Goal: Use online tool/utility: Utilize a website feature to perform a specific function

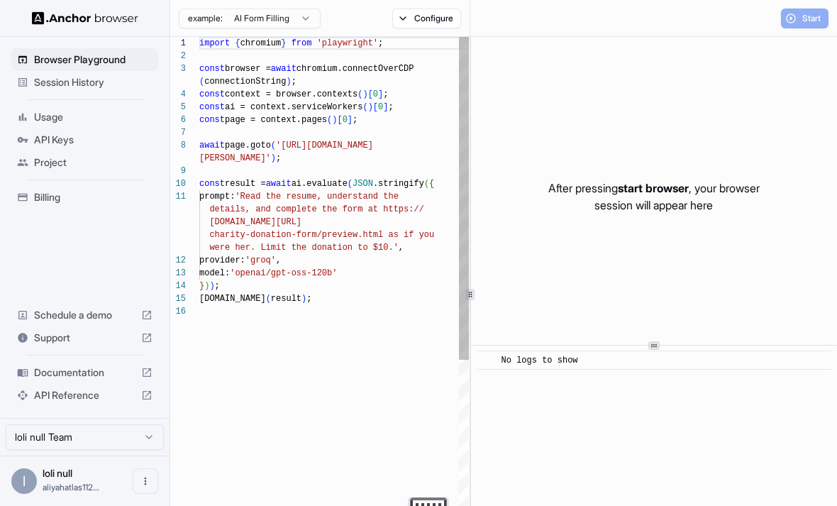
scroll to position [102, 0]
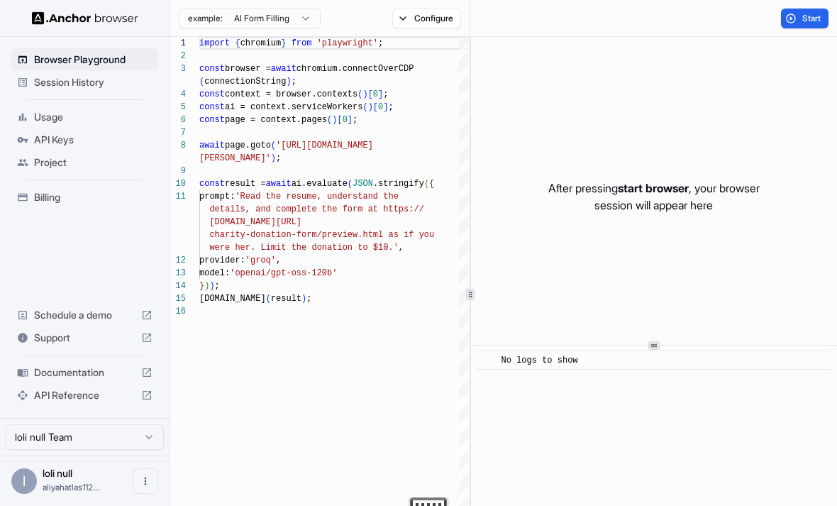
click at [33, 81] on div "Session History" at bounding box center [84, 82] width 147 height 23
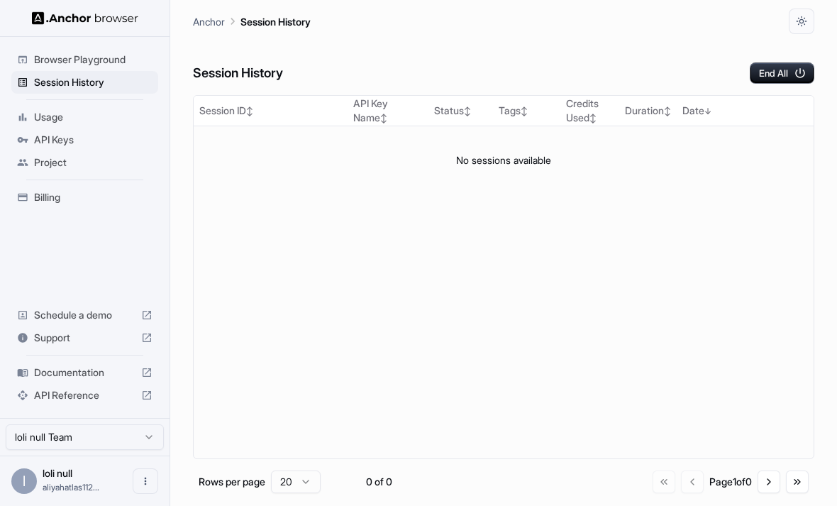
click at [45, 62] on span "Browser Playground" at bounding box center [93, 60] width 119 height 14
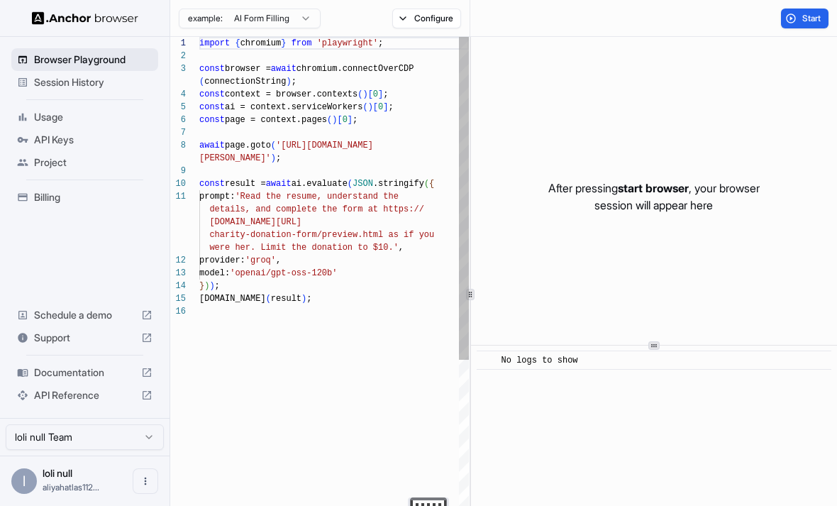
scroll to position [102, 0]
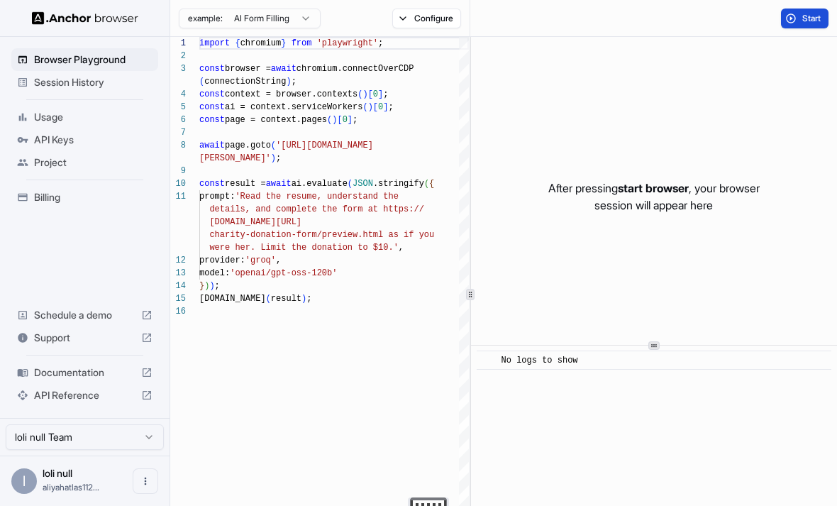
click at [803, 26] on button "Start" at bounding box center [805, 19] width 48 height 20
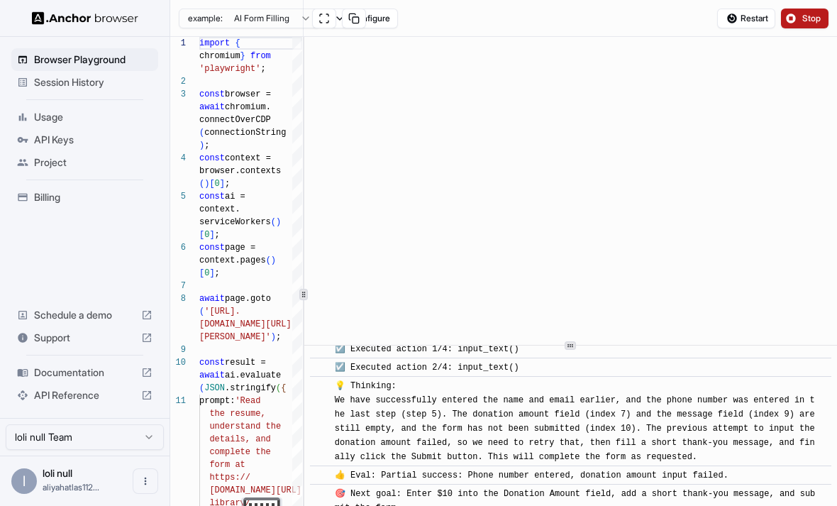
scroll to position [1059, 0]
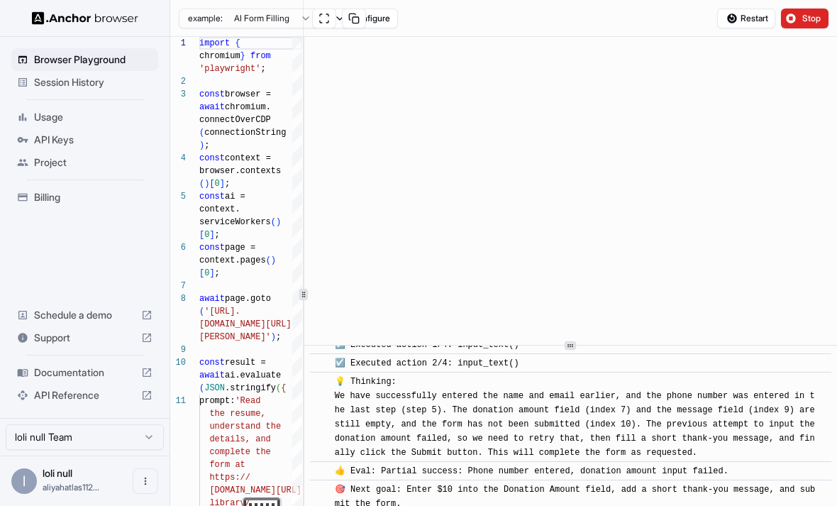
click at [53, 16] on img at bounding box center [85, 17] width 106 height 13
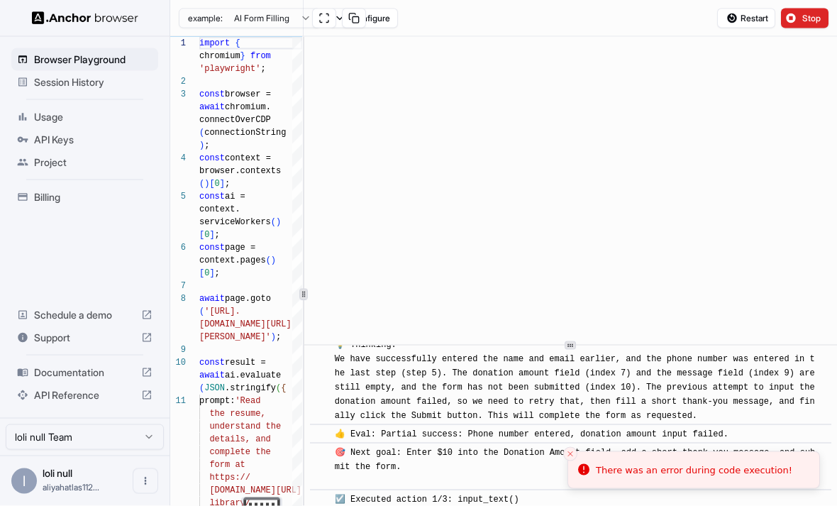
scroll to position [0, 0]
click at [813, 16] on span "Stop" at bounding box center [813, 18] width 20 height 11
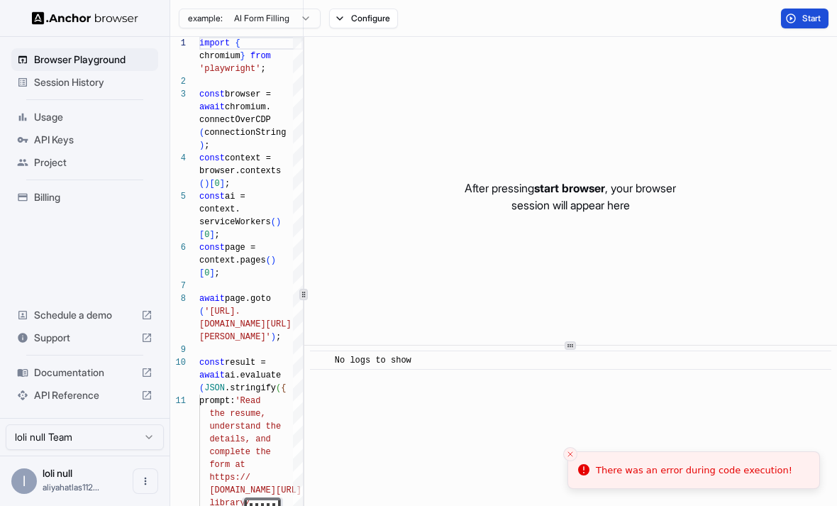
click at [803, 20] on span "Start" at bounding box center [813, 18] width 20 height 11
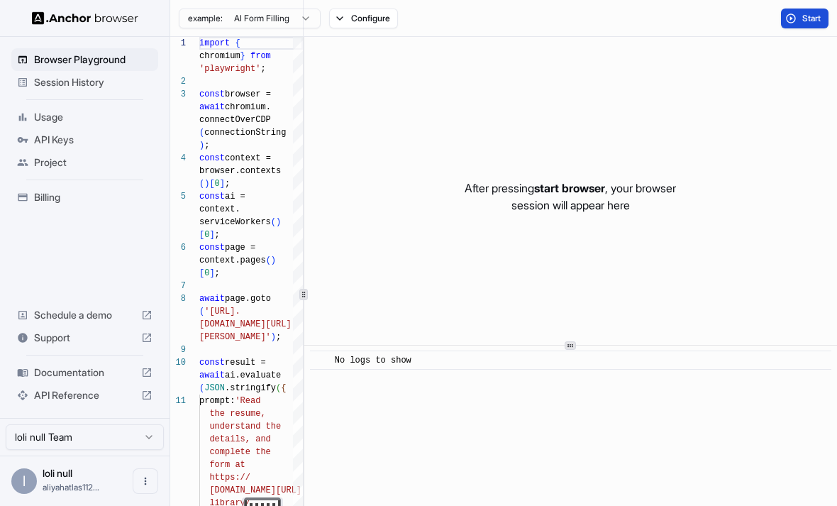
click at [568, 197] on p "After pressing start browser , your browser session will appear here" at bounding box center [570, 197] width 211 height 34
click at [558, 207] on p "After pressing start browser , your browser session will appear here" at bounding box center [570, 197] width 211 height 34
click at [805, 13] on span "Start" at bounding box center [813, 18] width 20 height 11
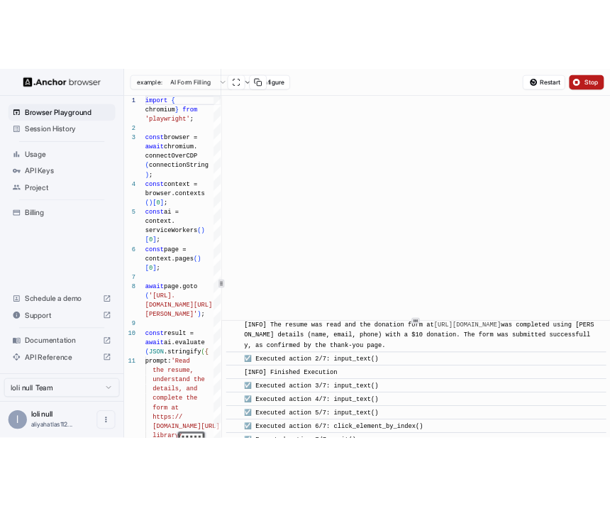
scroll to position [833, 0]
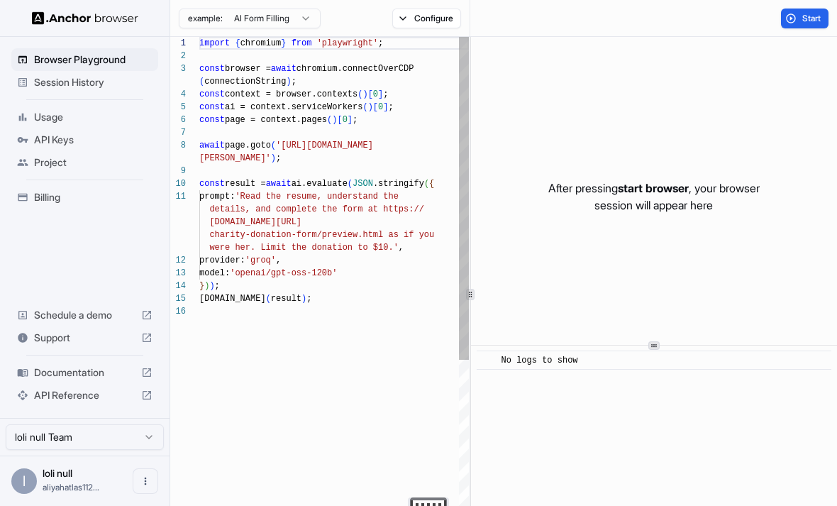
scroll to position [102, 0]
